Goal: Book appointment/travel/reservation

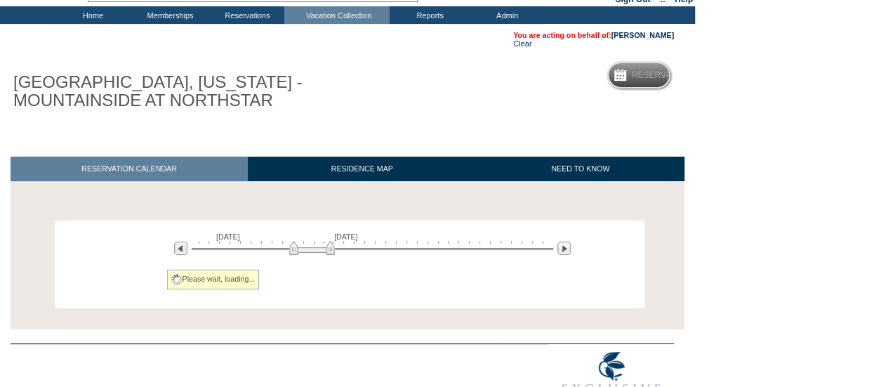
scroll to position [108, 0]
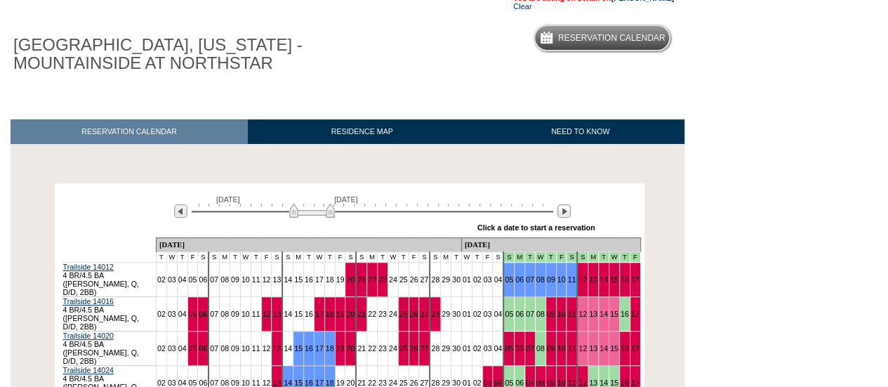
click at [553, 218] on div "[DATE] [DATE]" at bounding box center [369, 207] width 405 height 24
click at [563, 215] on img at bounding box center [563, 210] width 13 height 13
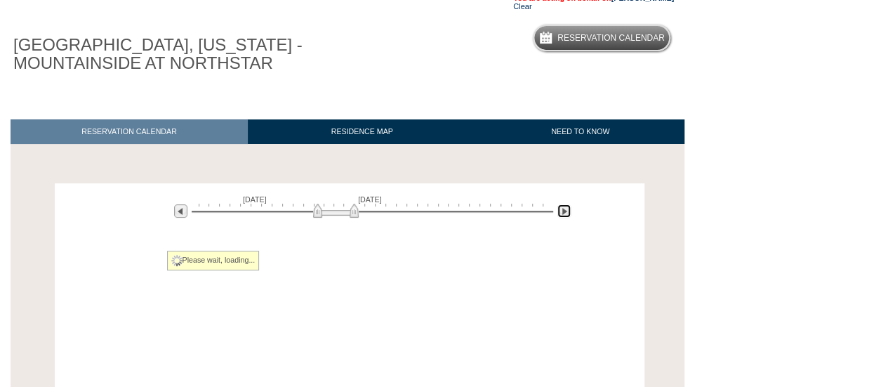
click at [563, 214] on img at bounding box center [563, 210] width 13 height 13
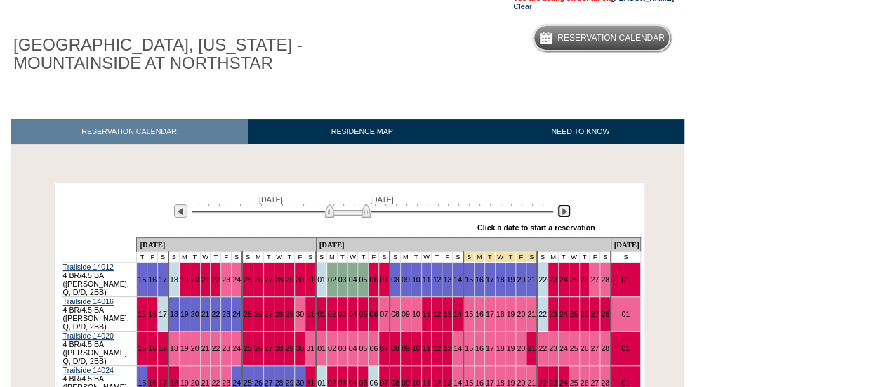
click at [563, 213] on img at bounding box center [563, 210] width 13 height 13
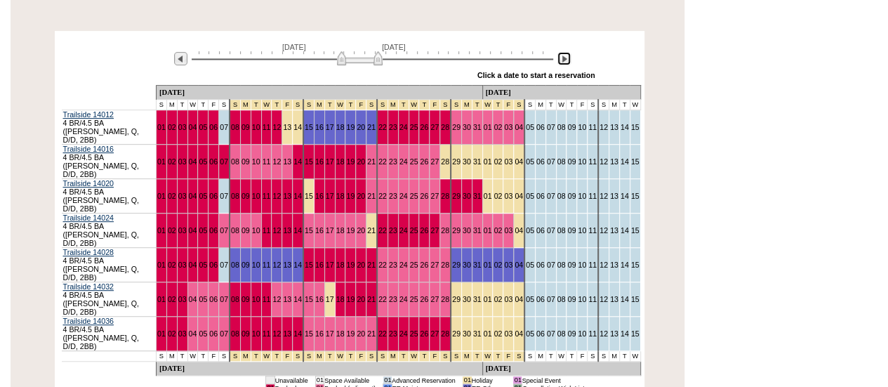
scroll to position [239, 0]
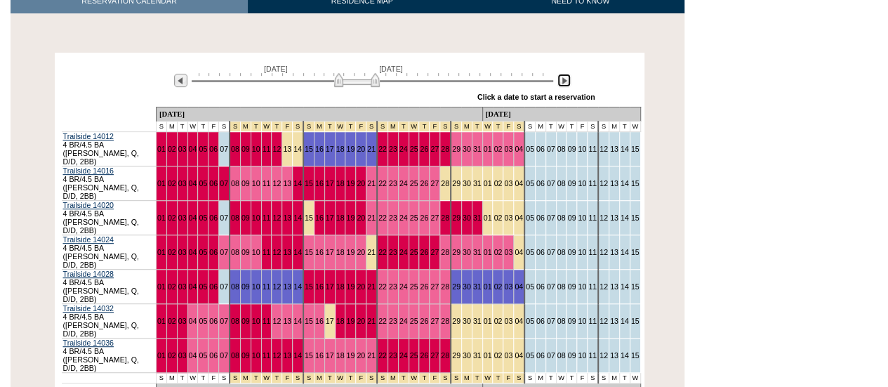
click at [361, 85] on img at bounding box center [357, 80] width 46 height 14
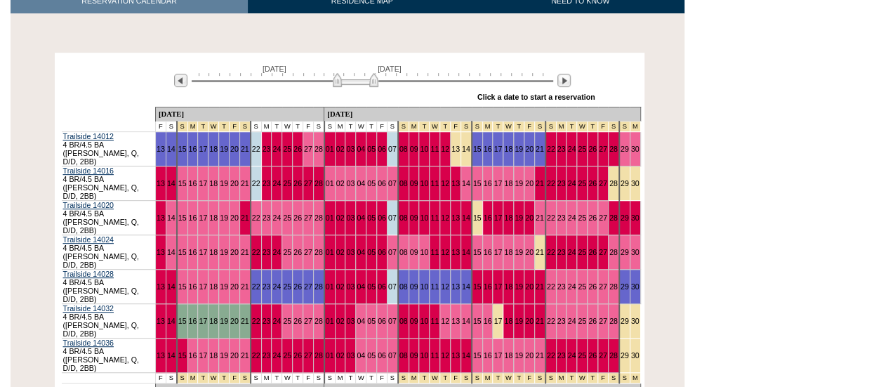
click at [862, 218] on html "Follow Us ::" at bounding box center [444, 149] width 888 height 776
click at [859, 215] on html "Follow Us ::" at bounding box center [444, 149] width 888 height 776
drag, startPoint x: 846, startPoint y: 175, endPoint x: 680, endPoint y: 185, distance: 166.6
click at [846, 175] on html "Follow Us ::" at bounding box center [444, 149] width 888 height 776
click at [356, 166] on td "04" at bounding box center [361, 183] width 11 height 34
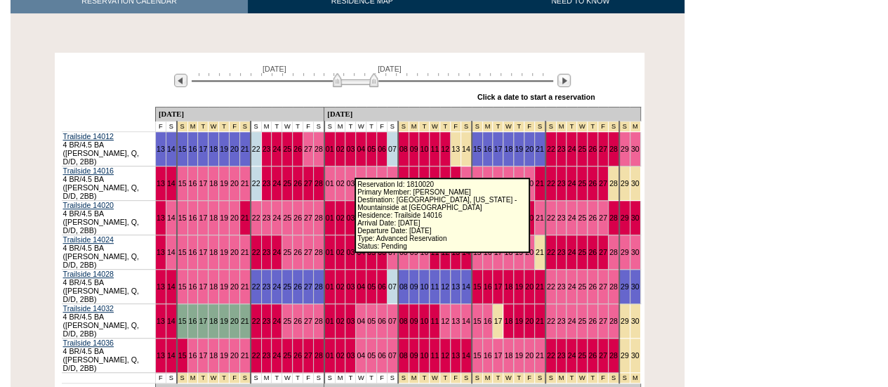
click at [367, 179] on link "05" at bounding box center [371, 183] width 8 height 8
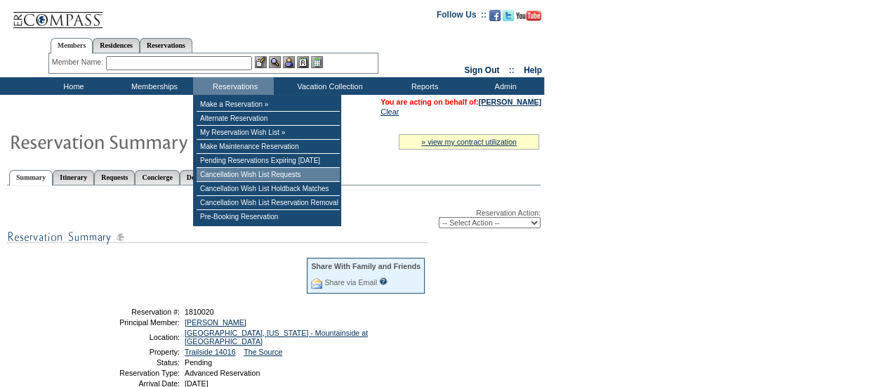
click at [278, 176] on td "Cancellation Wish List Requests" at bounding box center [267, 175] width 143 height 14
